Goal: Task Accomplishment & Management: Use online tool/utility

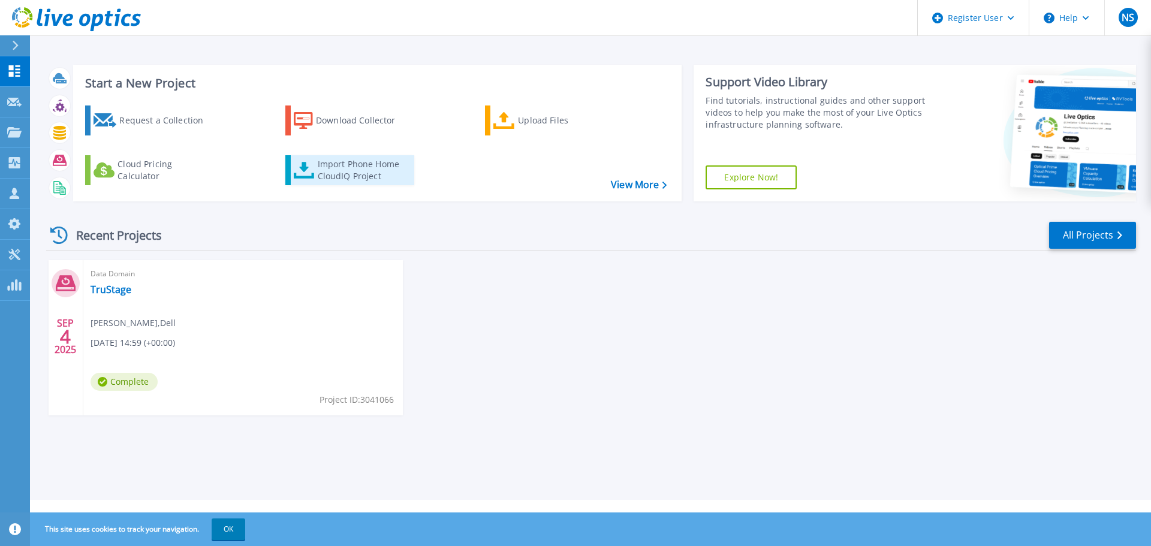
click at [374, 179] on div "Import Phone Home CloudIQ Project" at bounding box center [364, 170] width 93 height 24
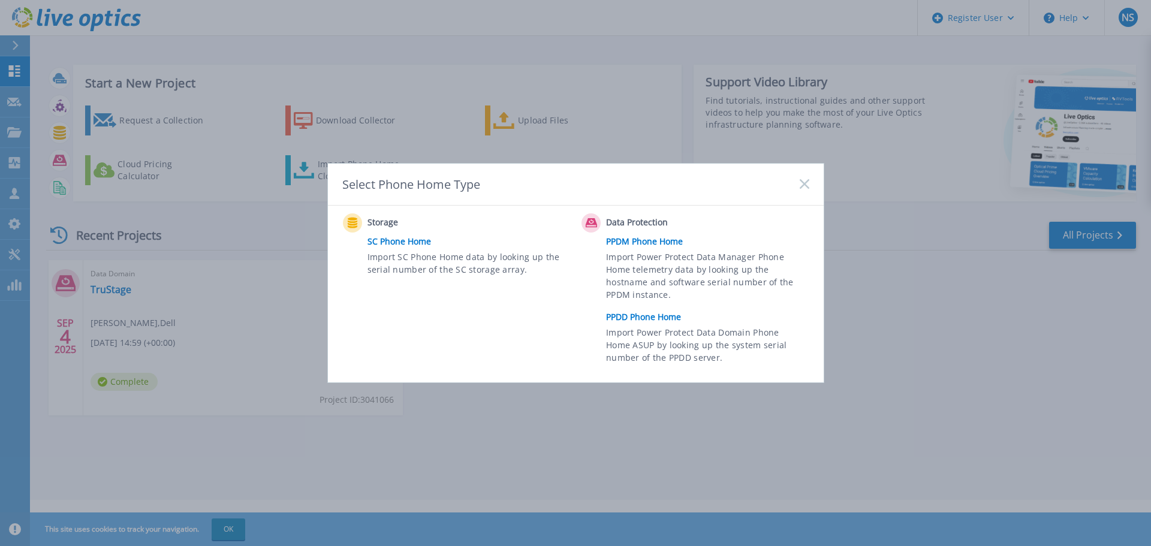
click at [656, 316] on link "PPDD Phone Home" at bounding box center [710, 317] width 209 height 18
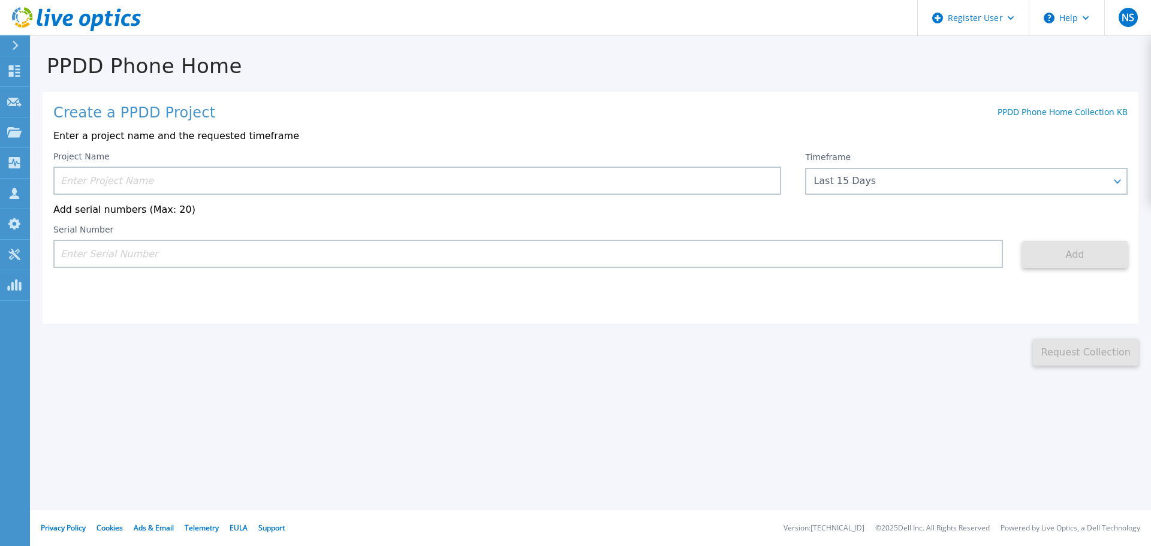
click at [279, 181] on input at bounding box center [417, 181] width 728 height 28
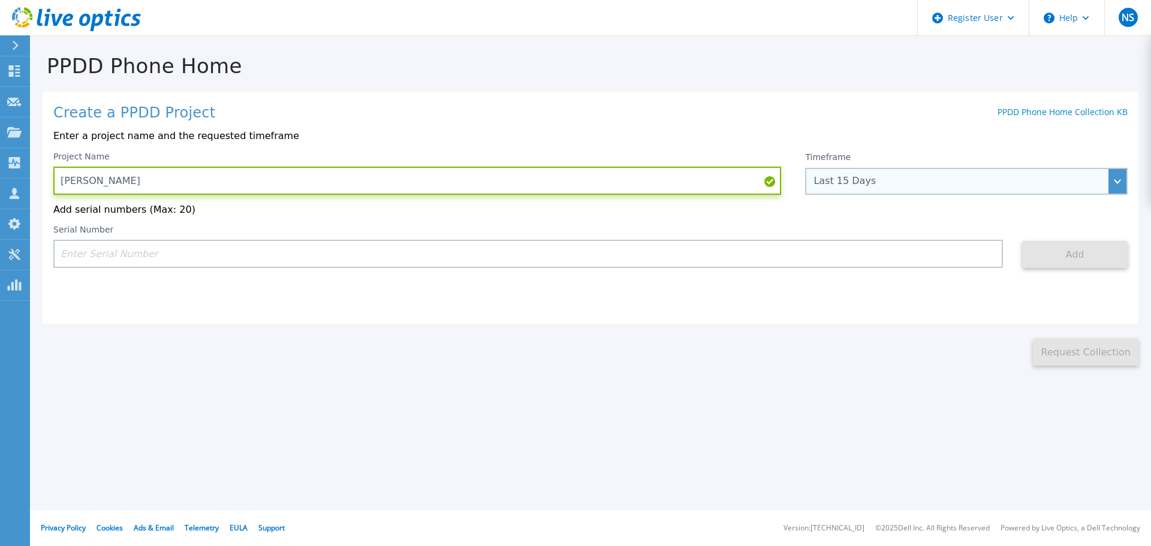
type input "[PERSON_NAME]"
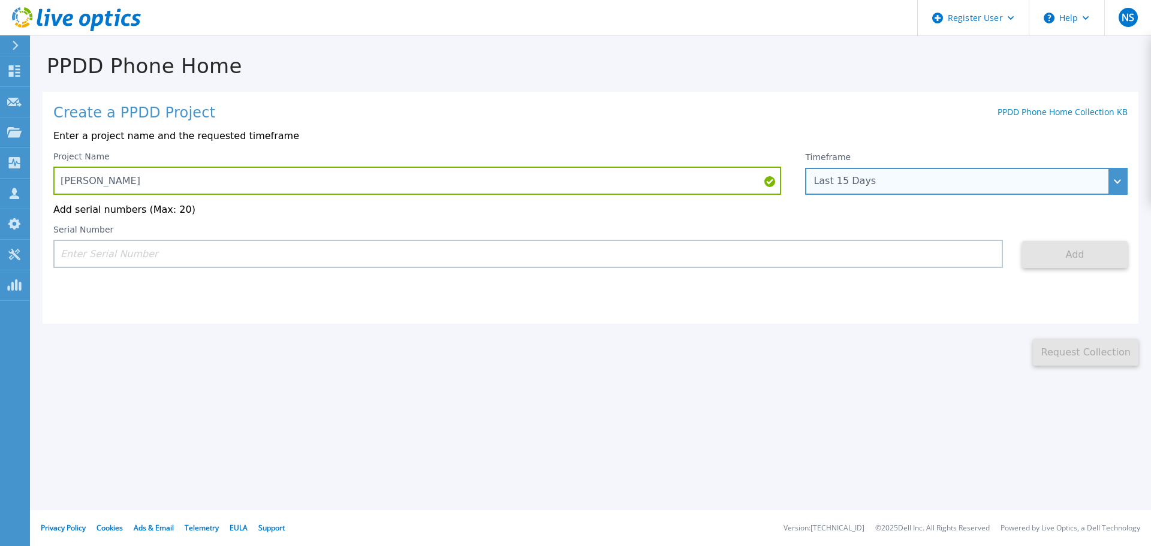
click at [814, 173] on div "Last 15 Days" at bounding box center [966, 181] width 322 height 27
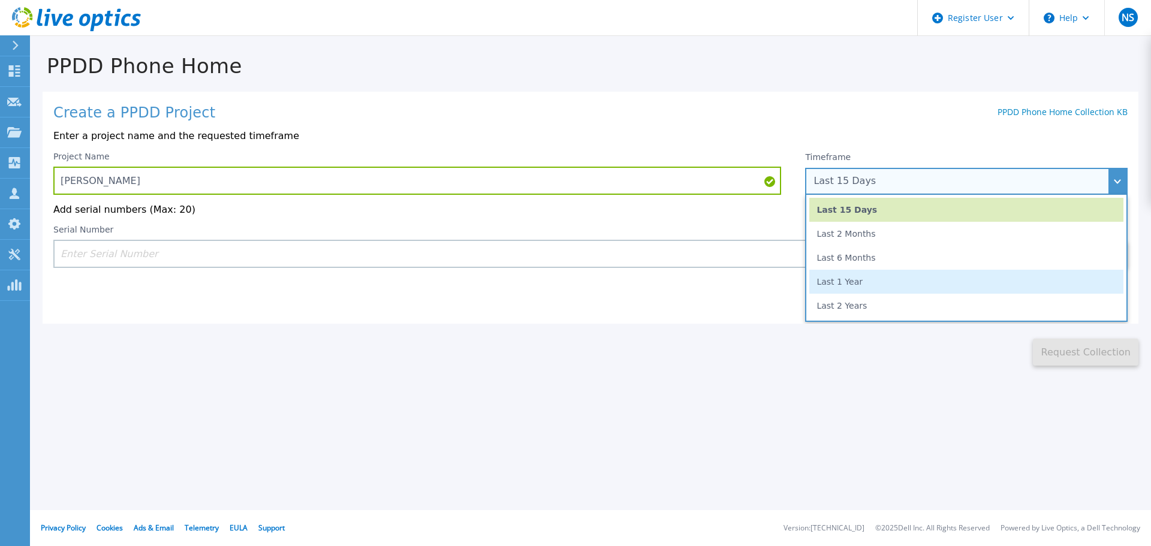
click at [859, 291] on li "Last 1 Year" at bounding box center [966, 282] width 314 height 24
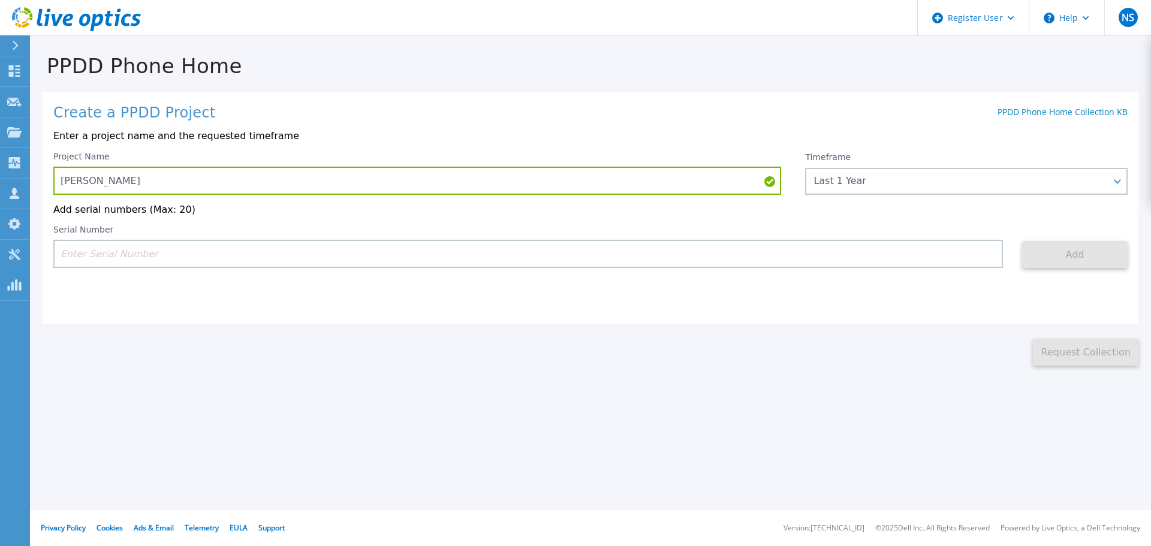
click at [775, 259] on input at bounding box center [527, 254] width 949 height 28
paste input "APM00181602497"
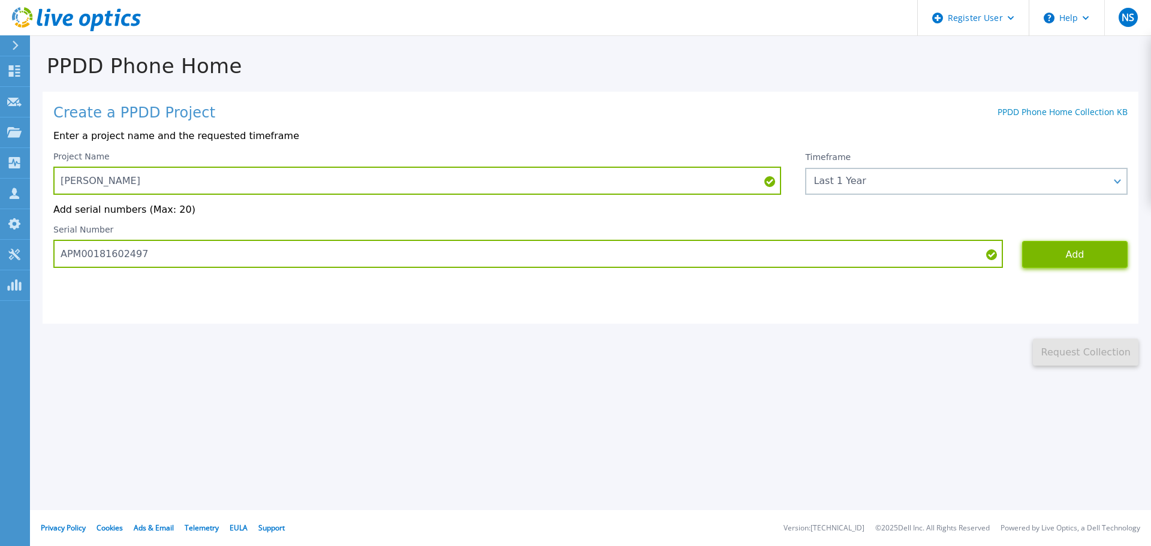
click at [1091, 268] on button "Add" at bounding box center [1074, 254] width 105 height 27
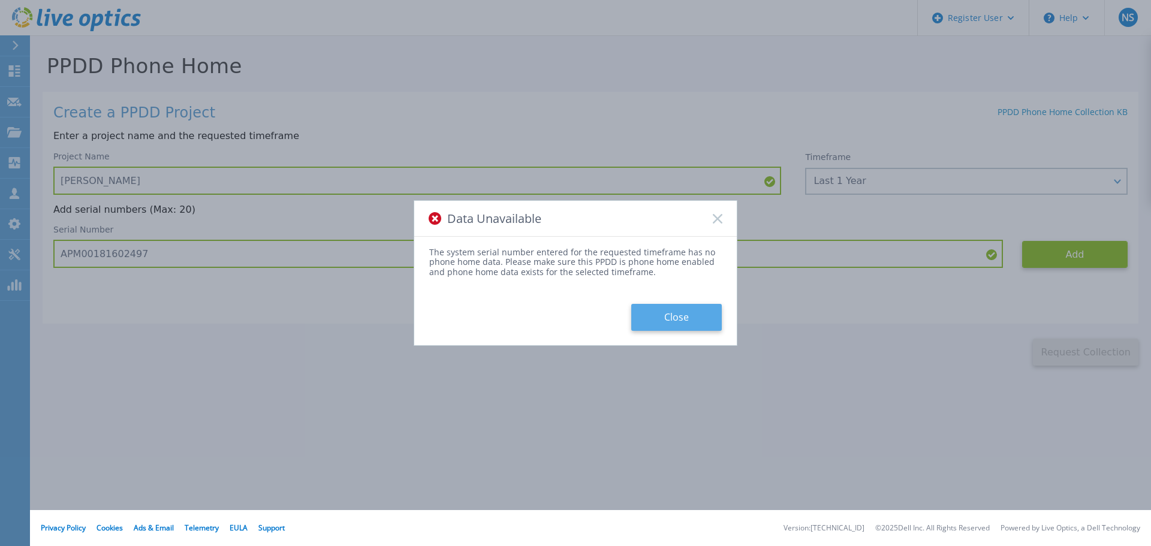
click at [663, 312] on button "Close" at bounding box center [676, 317] width 90 height 27
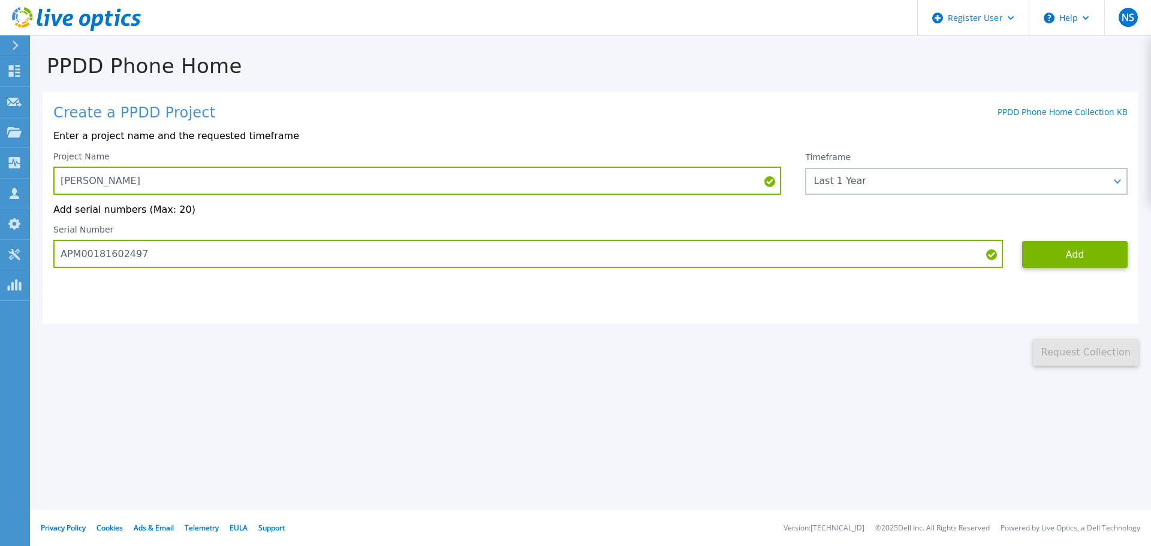
click at [872, 165] on div "Timeframe Last 1 Year Last 15 Days Last 2 Months Last 6 Months Last 1 Year Last…" at bounding box center [966, 173] width 322 height 43
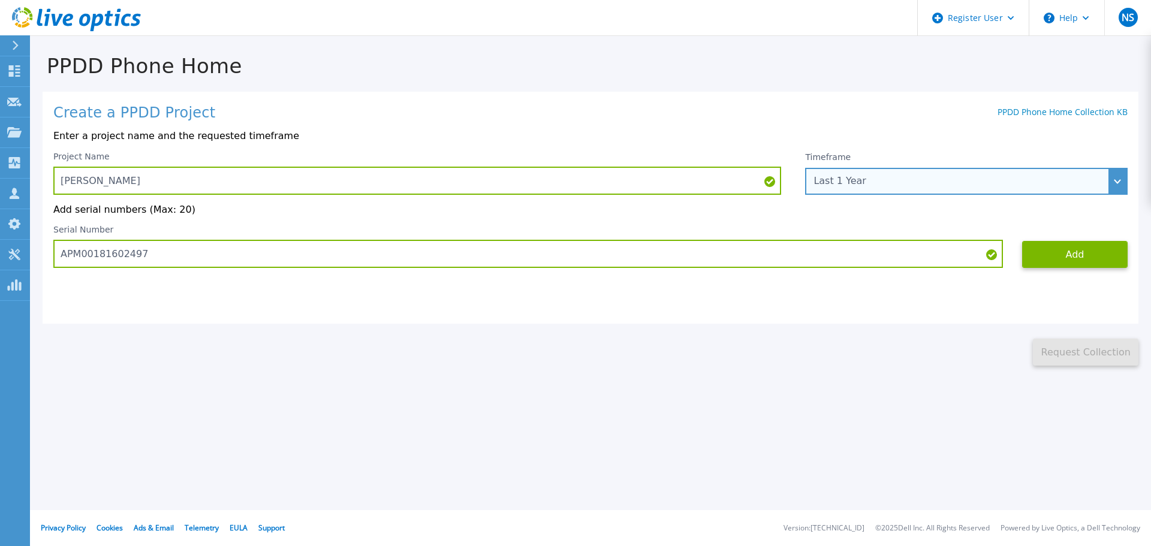
click at [872, 176] on div "Last 1 Year" at bounding box center [966, 181] width 322 height 27
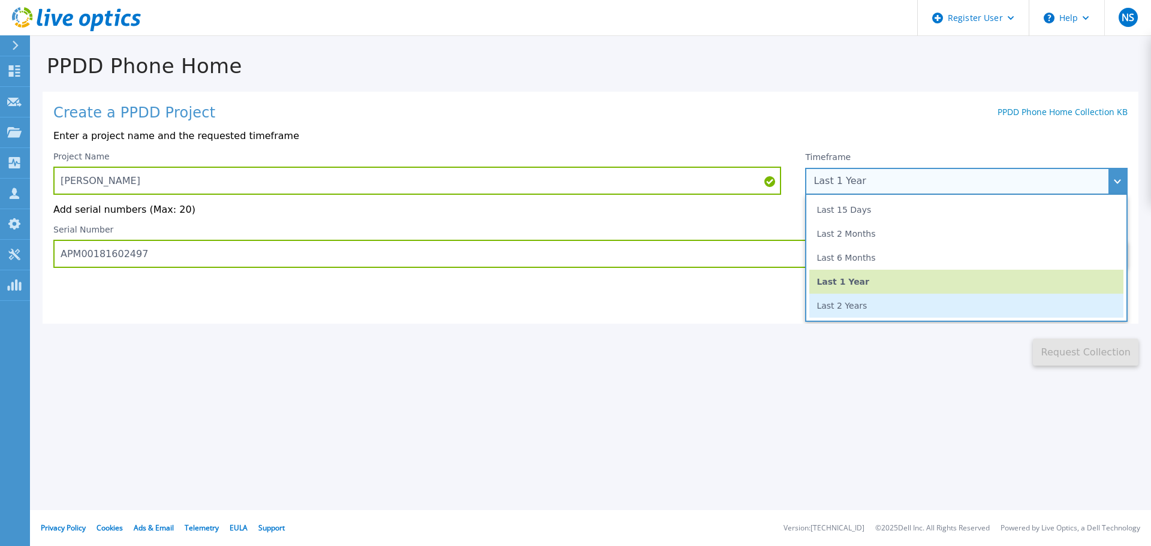
click at [840, 302] on li "Last 2 Years" at bounding box center [966, 306] width 314 height 24
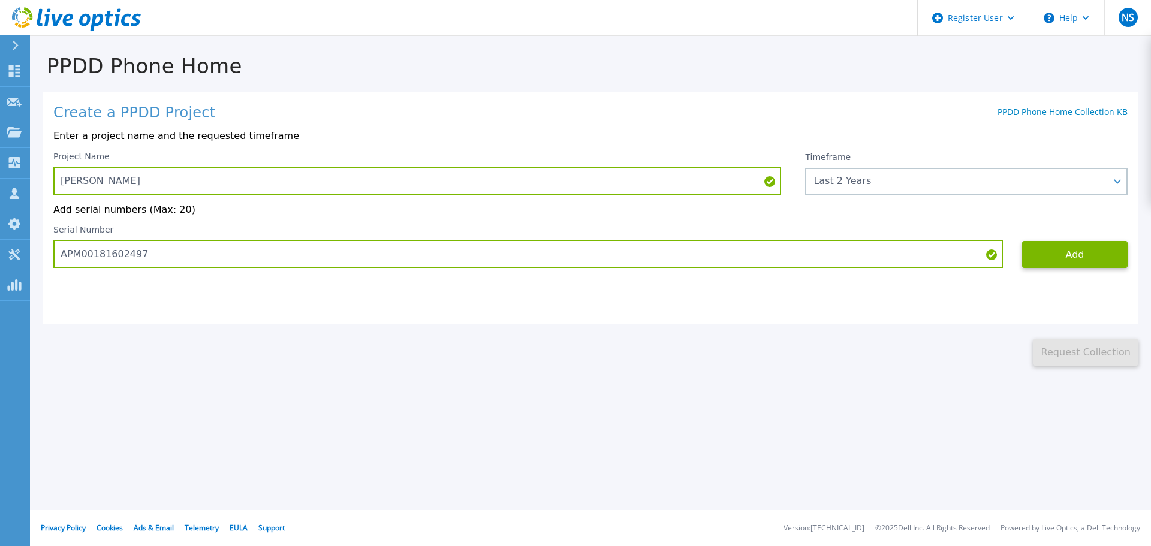
click at [1037, 271] on div "Create a PPDD Project PPDD Phone Home Collection KB Enter a project name and th…" at bounding box center [591, 208] width 1096 height 232
click at [1039, 267] on button "Add" at bounding box center [1074, 254] width 105 height 27
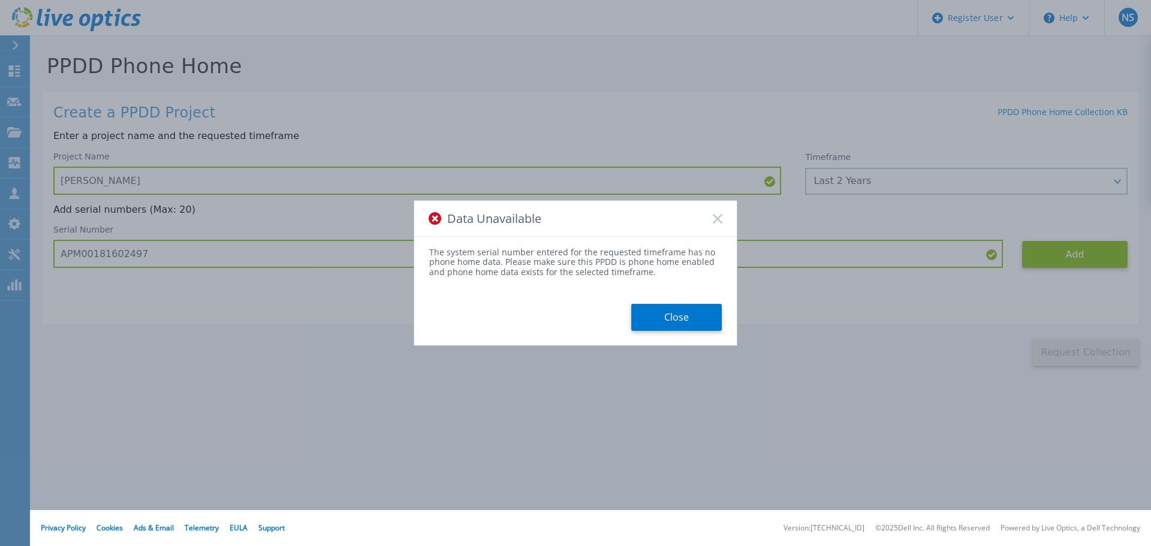
click at [657, 316] on button "Close" at bounding box center [676, 317] width 90 height 27
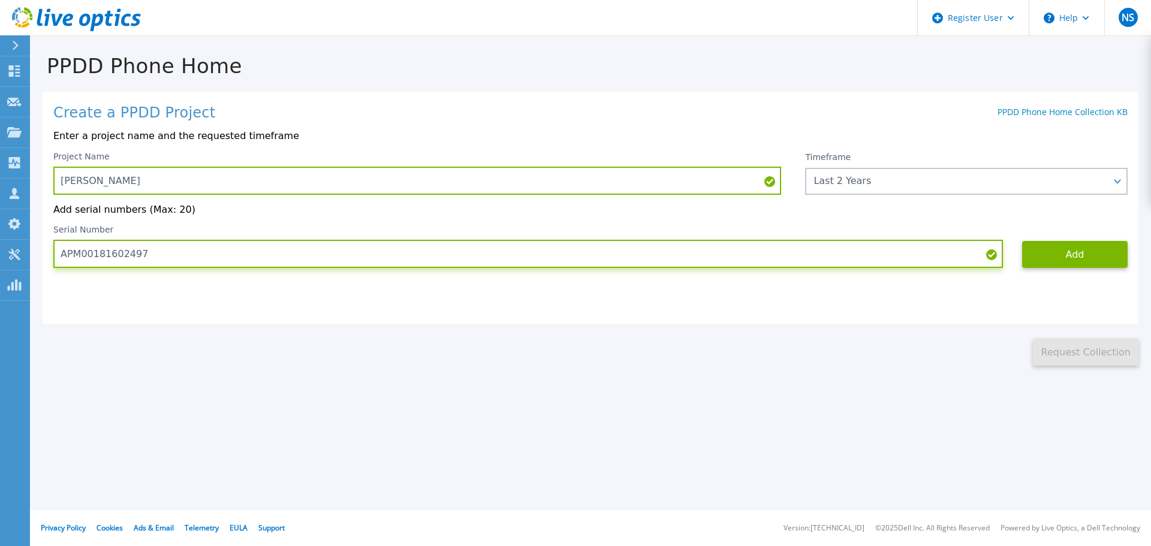
click at [356, 261] on input "APM00181602497" at bounding box center [527, 254] width 949 height 28
paste input "CKM00201600346"
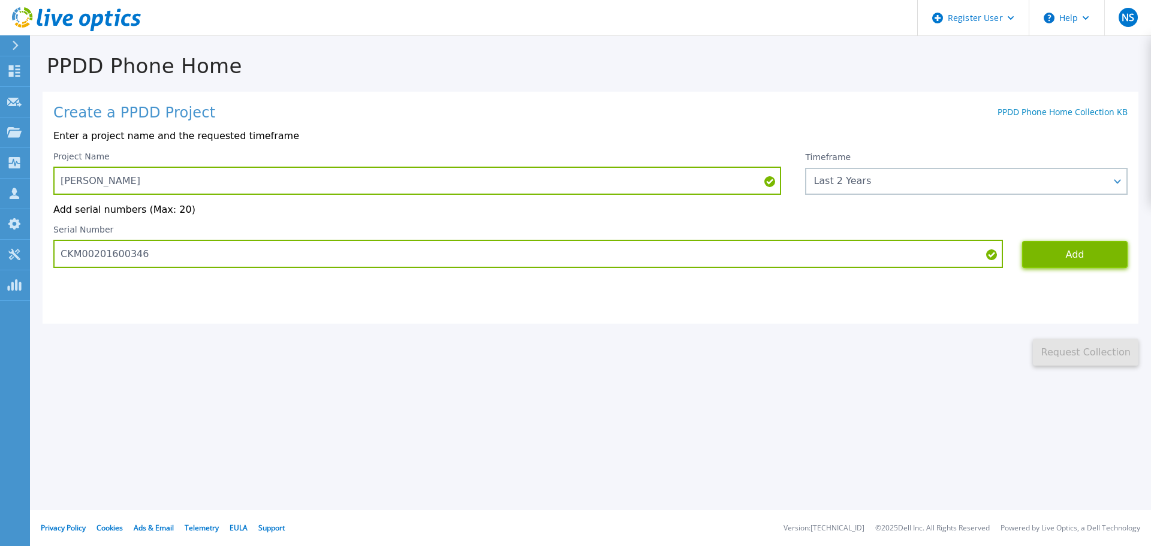
click at [1033, 260] on button "Add" at bounding box center [1074, 254] width 105 height 27
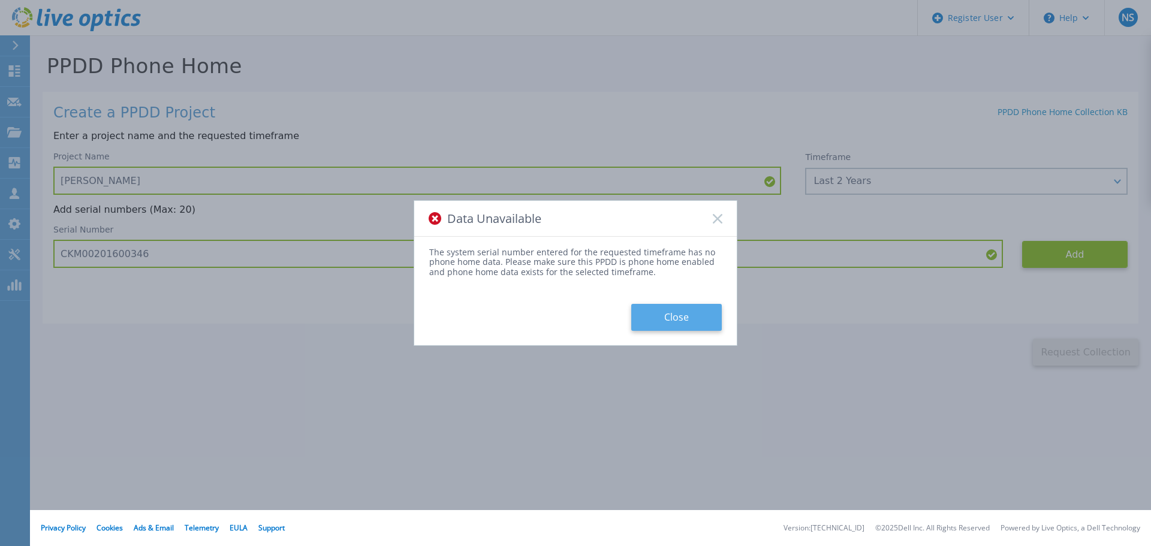
click at [672, 305] on button "Close" at bounding box center [676, 317] width 90 height 27
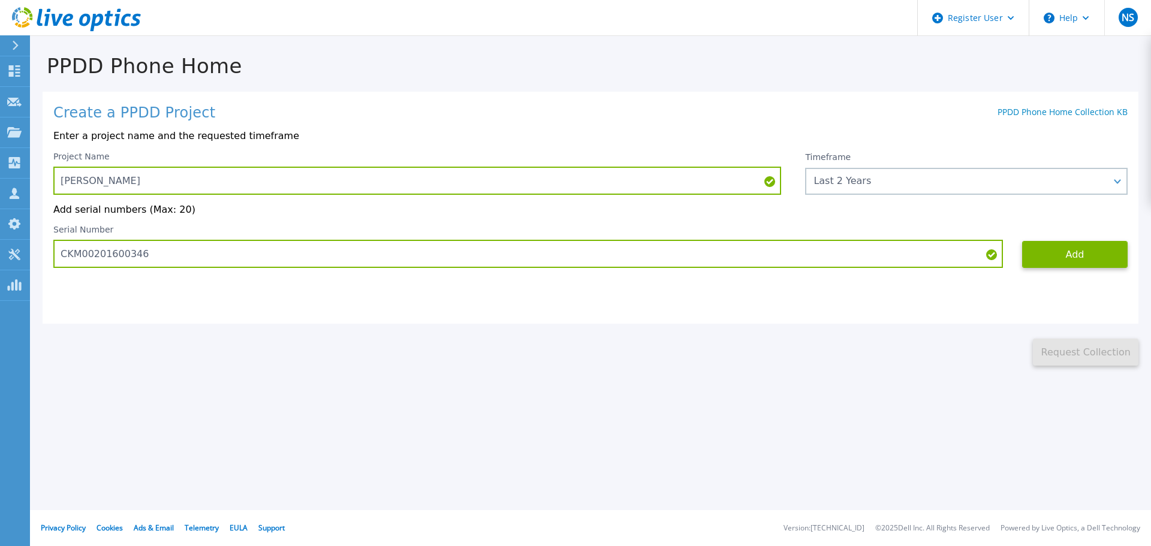
click at [150, 241] on div "Serial Number CKM00201600346" at bounding box center [527, 246] width 949 height 43
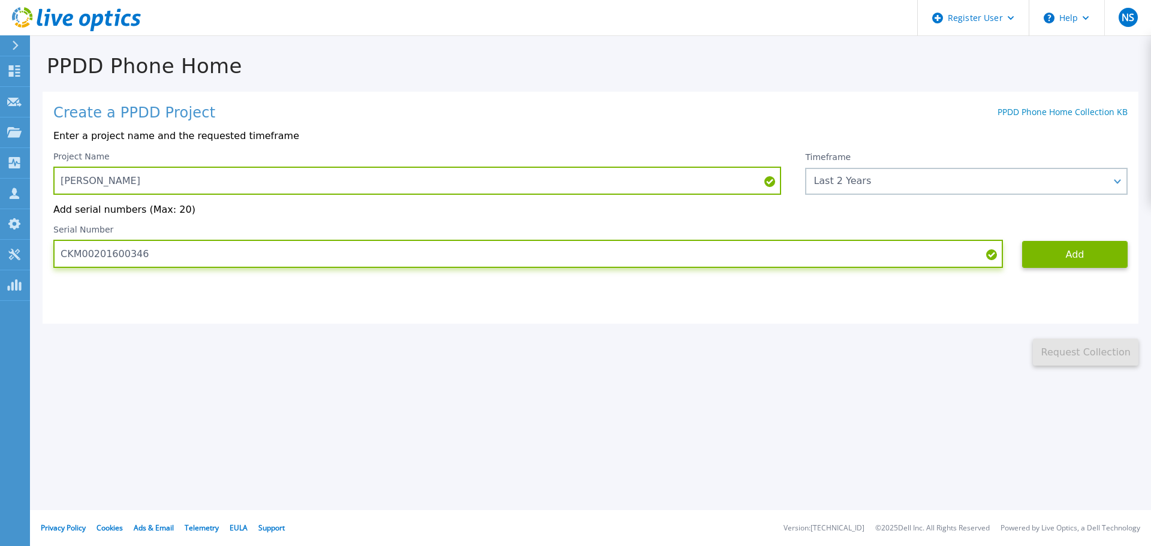
click at [149, 248] on input "CKM00201600346" at bounding box center [527, 254] width 949 height 28
paste input "7"
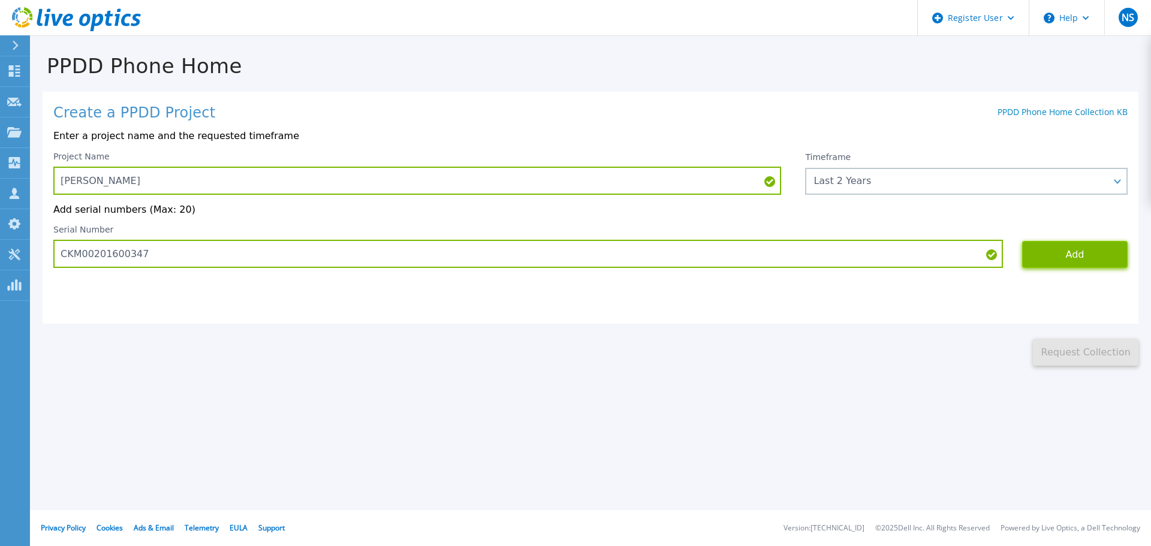
click at [1052, 264] on button "Add" at bounding box center [1074, 254] width 105 height 27
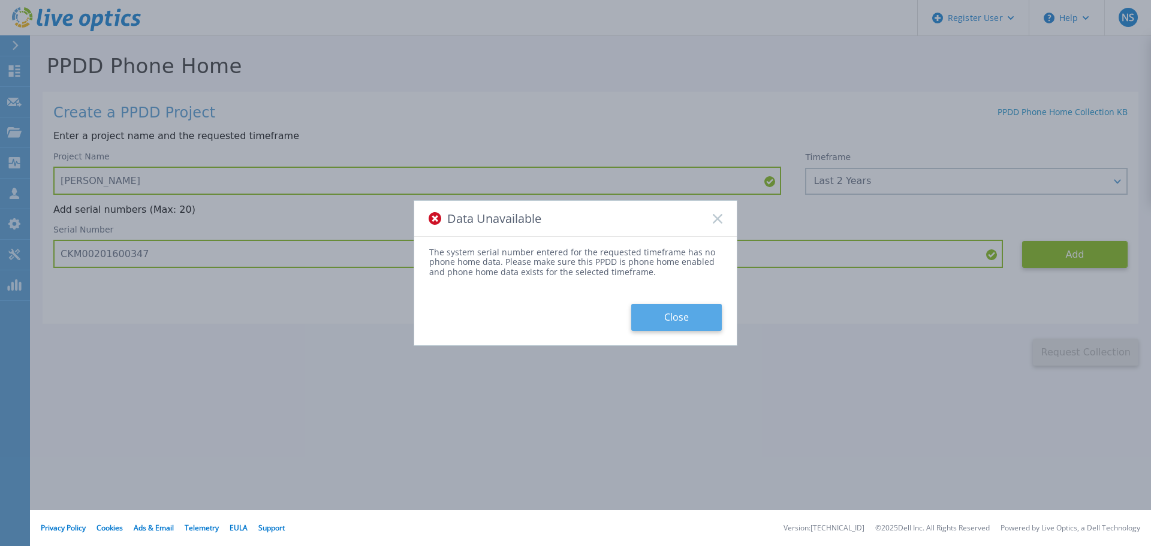
click at [682, 324] on button "Close" at bounding box center [676, 317] width 90 height 27
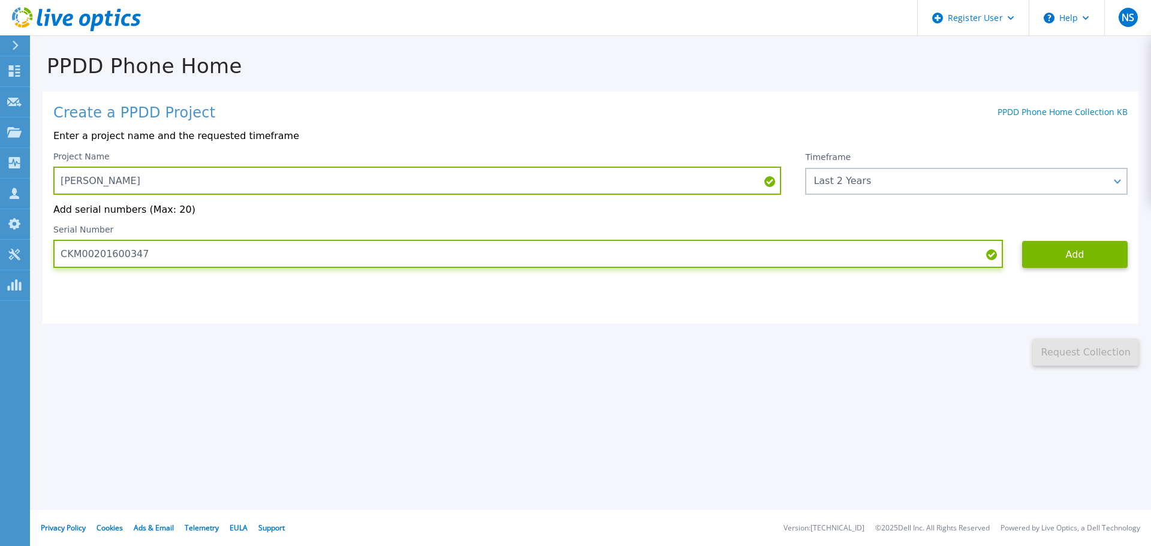
click at [862, 244] on input "CKM00201600347" at bounding box center [527, 254] width 949 height 28
click at [849, 249] on input "CKM00201600347" at bounding box center [527, 254] width 949 height 28
paste input "APM00184119653"
type input "APM00184119653"
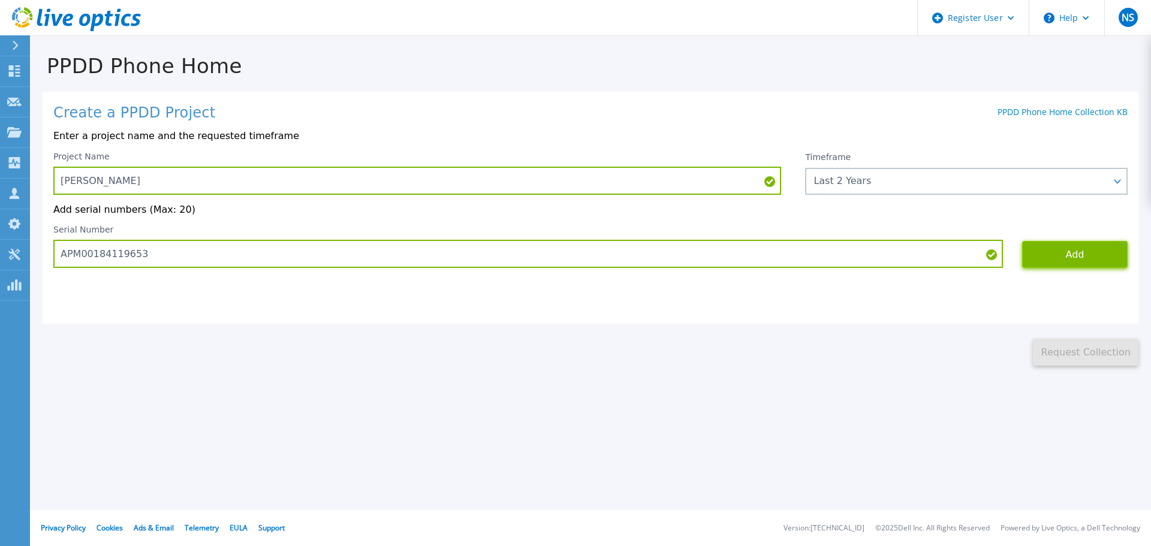
click at [1078, 262] on button "Add" at bounding box center [1074, 254] width 105 height 27
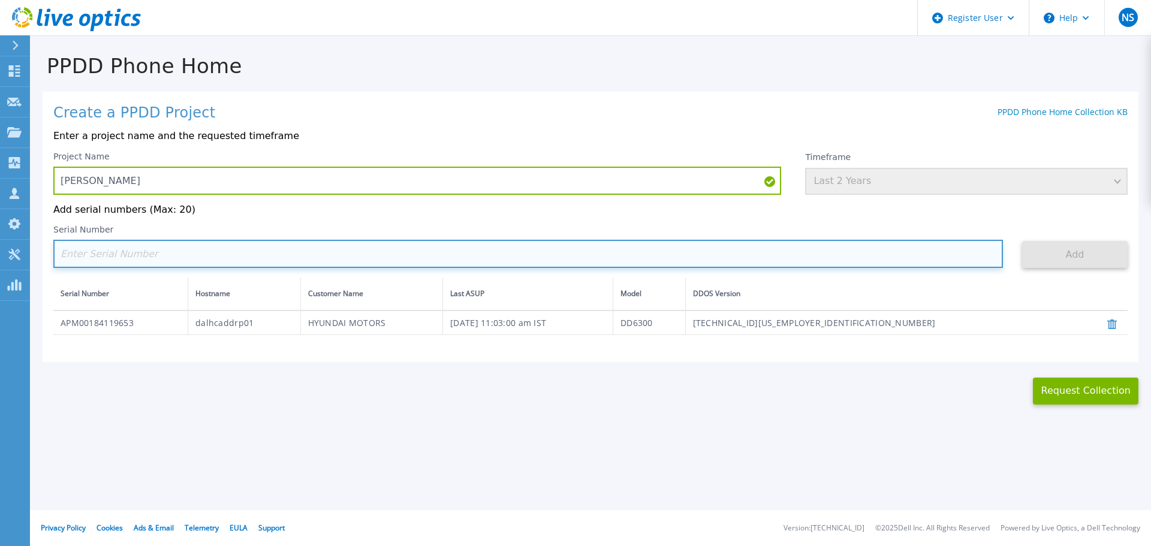
click at [435, 258] on input at bounding box center [527, 254] width 949 height 28
paste input "3TYXTD3"
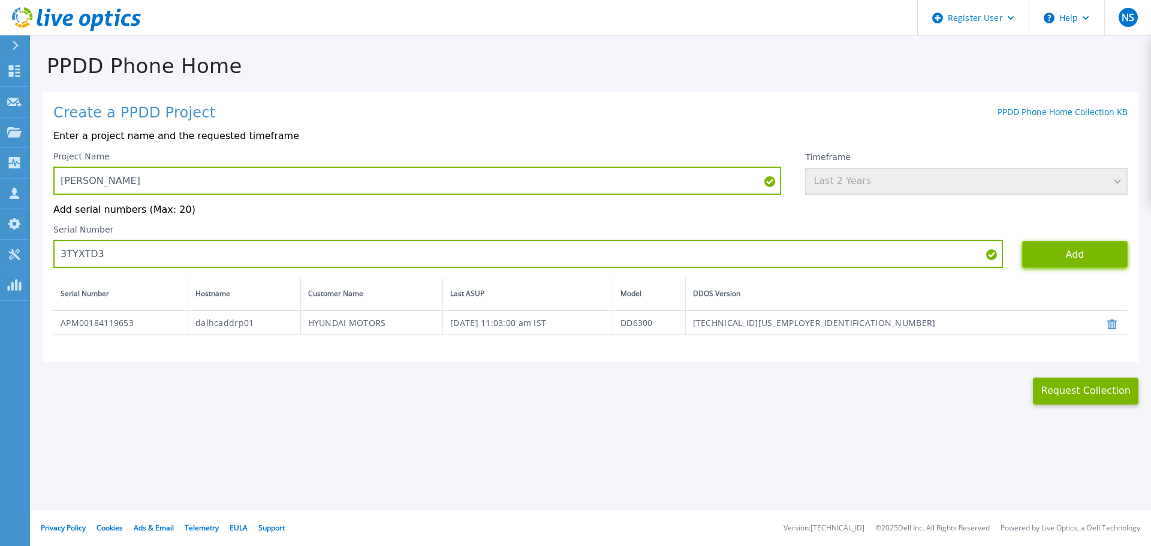
click at [1040, 253] on button "Add" at bounding box center [1074, 254] width 105 height 27
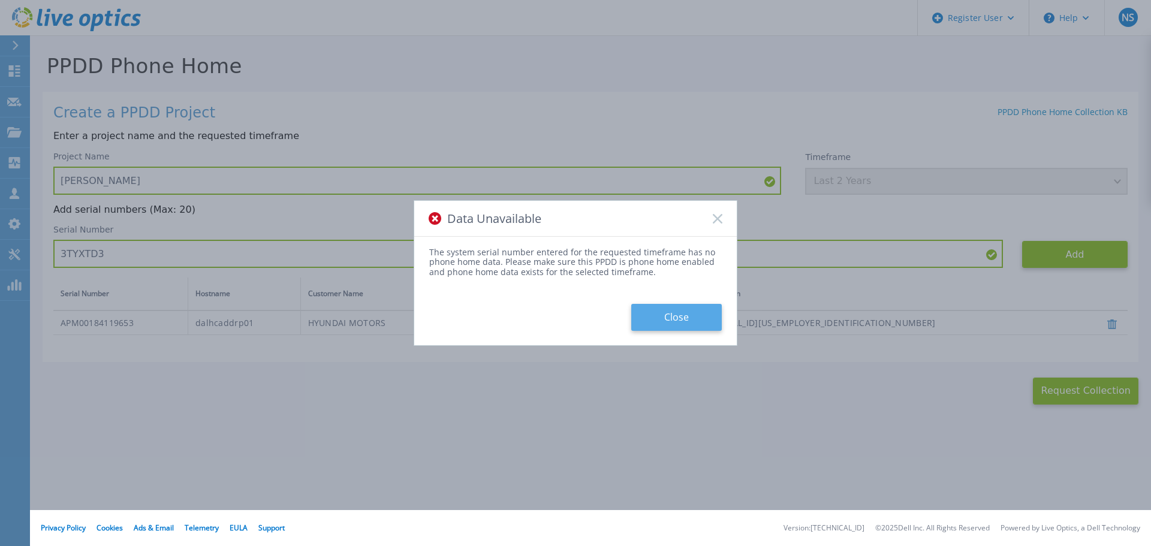
click at [667, 324] on button "Close" at bounding box center [676, 317] width 90 height 27
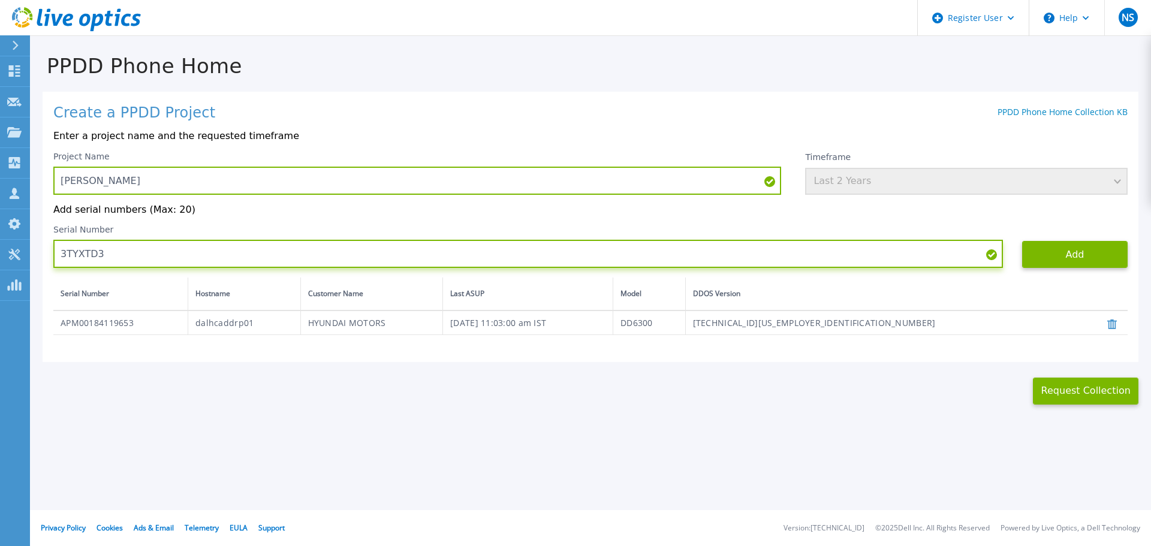
click at [674, 257] on input "3TYXTD3" at bounding box center [527, 254] width 949 height 28
paste input "APM0121"
paste input "APM01210349417"
type input "APM01210349417"
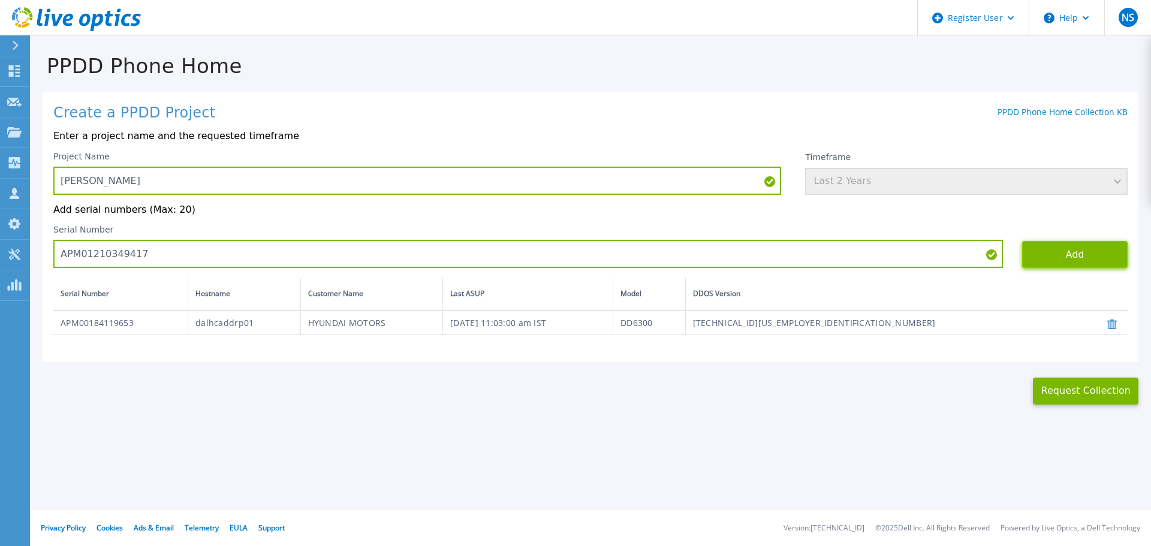
click at [1033, 263] on button "Add" at bounding box center [1074, 254] width 105 height 27
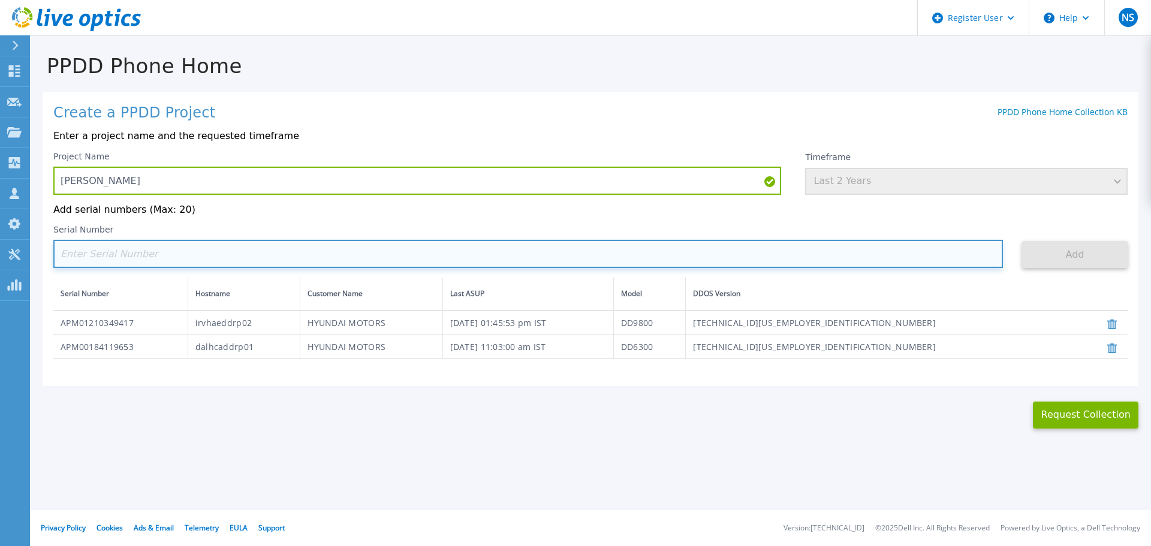
click at [870, 254] on input at bounding box center [527, 254] width 949 height 28
paste input "B1QMZC3"
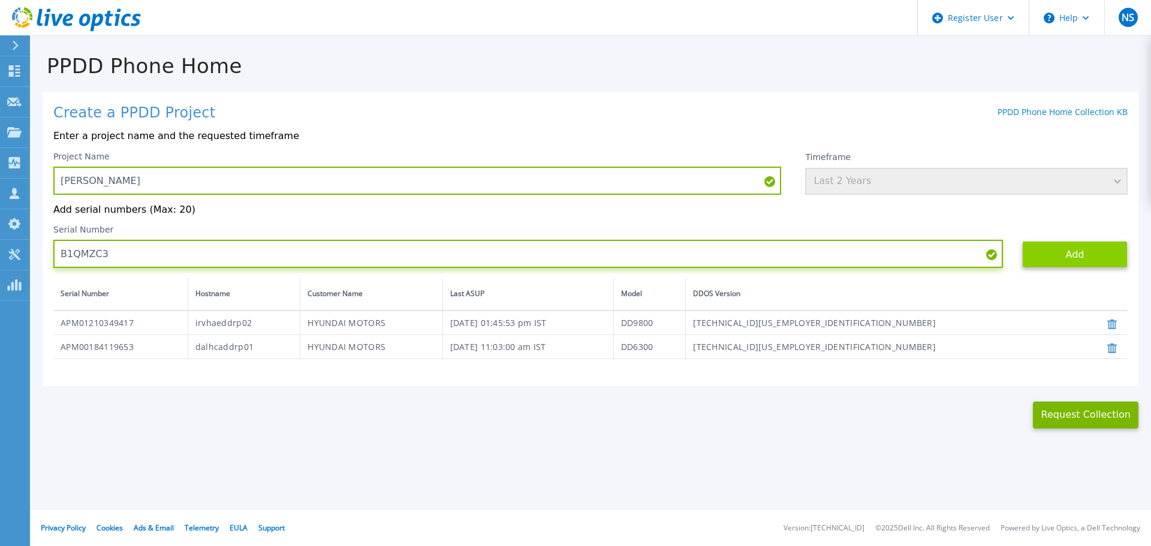
type input "B1QMZC3"
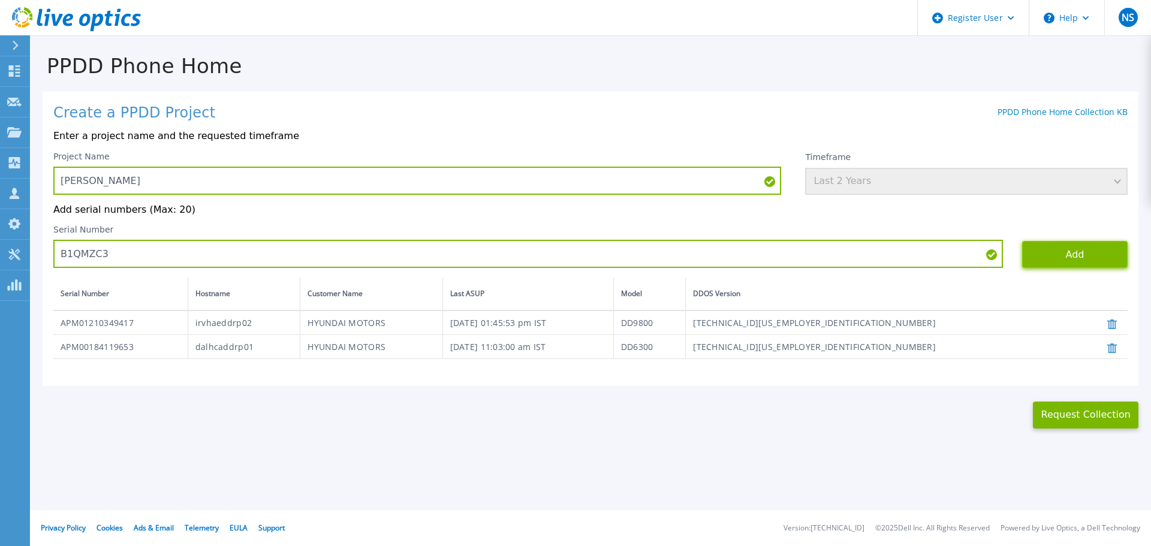
click at [1079, 247] on button "Add" at bounding box center [1074, 254] width 105 height 27
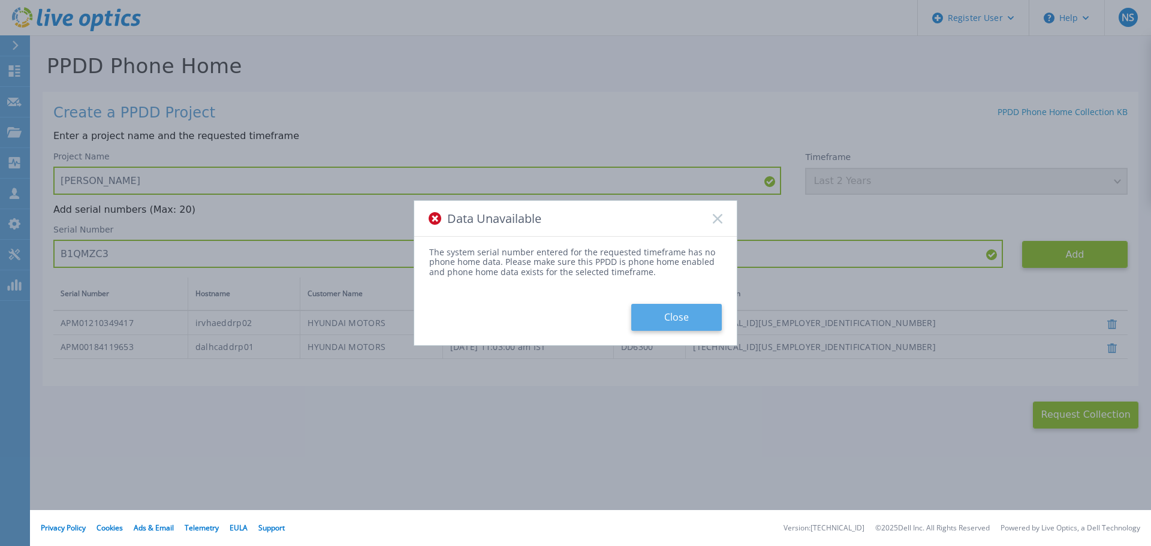
click at [674, 316] on button "Close" at bounding box center [676, 317] width 90 height 27
